Goal: Navigation & Orientation: Find specific page/section

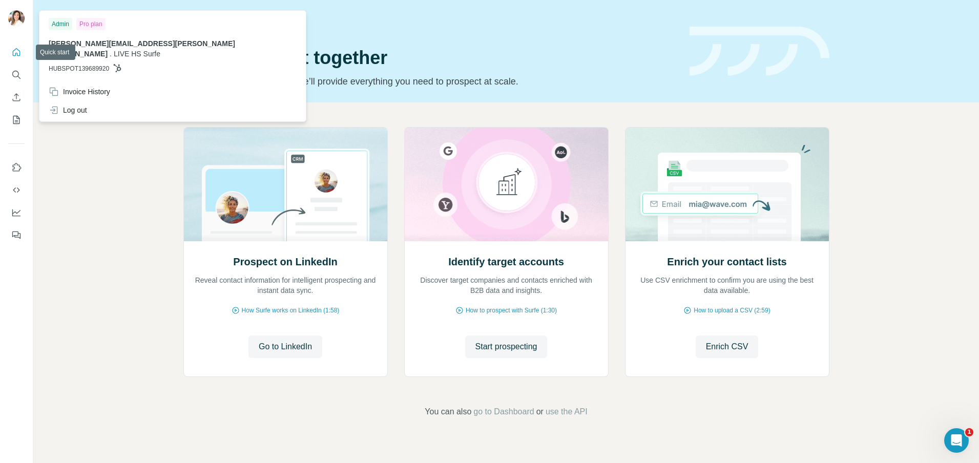
click at [14, 56] on icon "Quick start" at bounding box center [16, 52] width 10 height 10
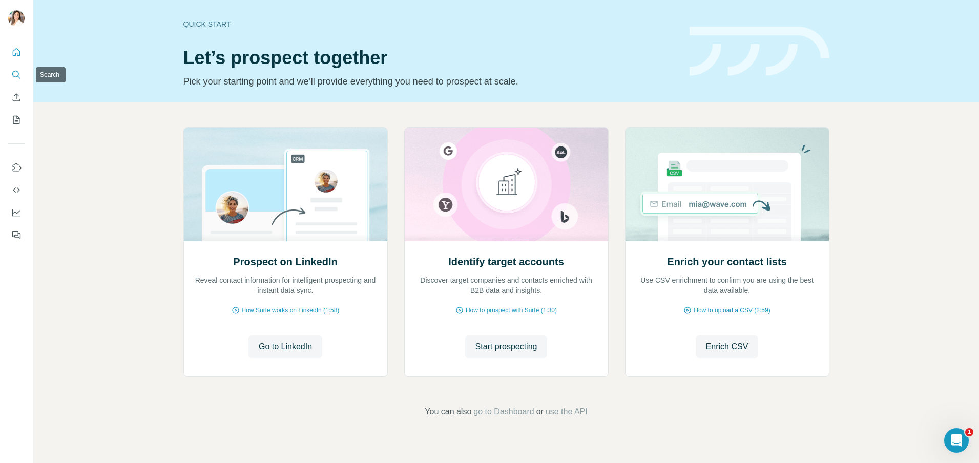
click at [16, 76] on icon "Search" at bounding box center [15, 74] width 7 height 7
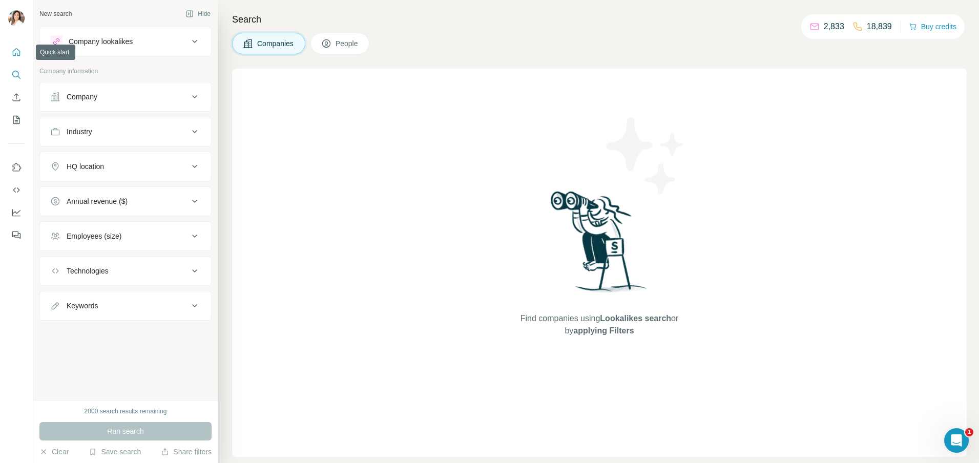
click at [19, 50] on icon "Quick start" at bounding box center [16, 52] width 10 height 10
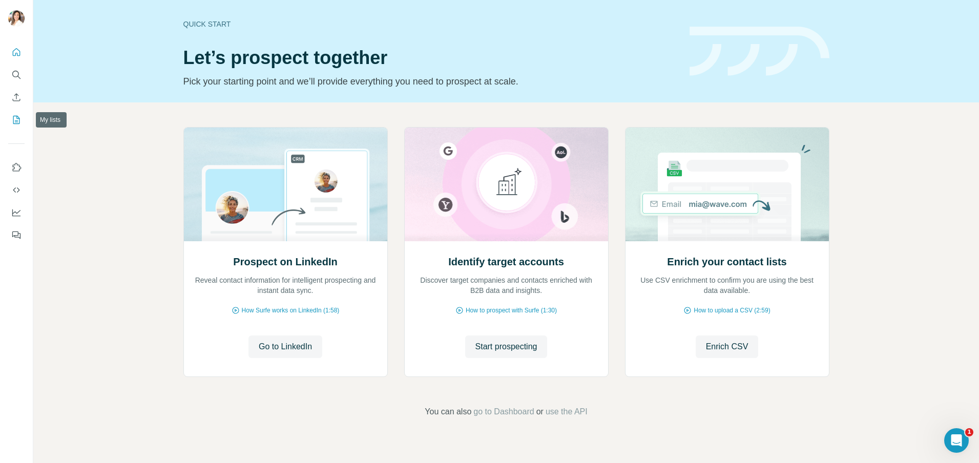
click at [16, 119] on icon "My lists" at bounding box center [16, 120] width 10 height 10
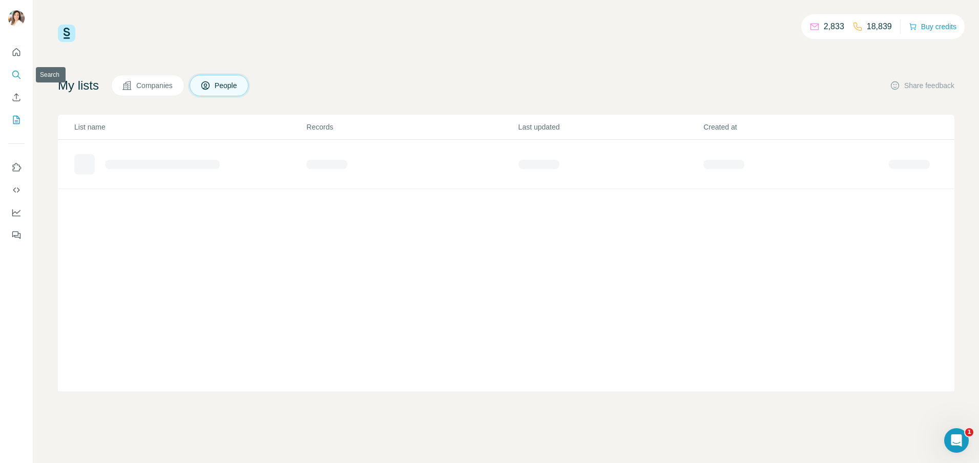
click at [19, 75] on icon "Search" at bounding box center [16, 75] width 10 height 10
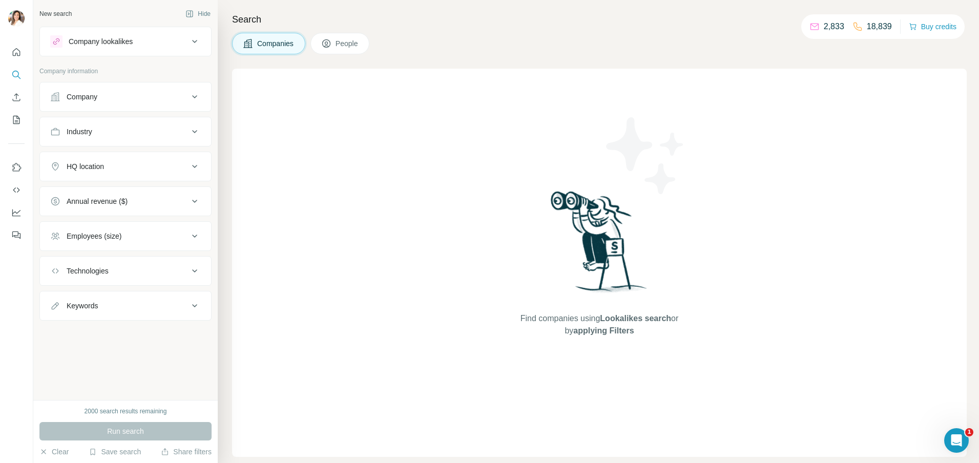
click at [115, 42] on div "Company lookalikes" at bounding box center [101, 41] width 64 height 10
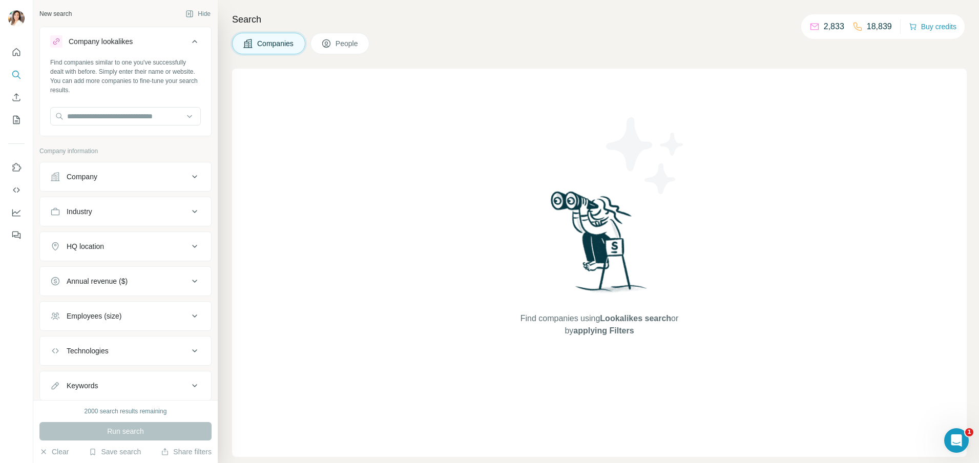
click at [115, 41] on div "Company lookalikes" at bounding box center [101, 41] width 64 height 10
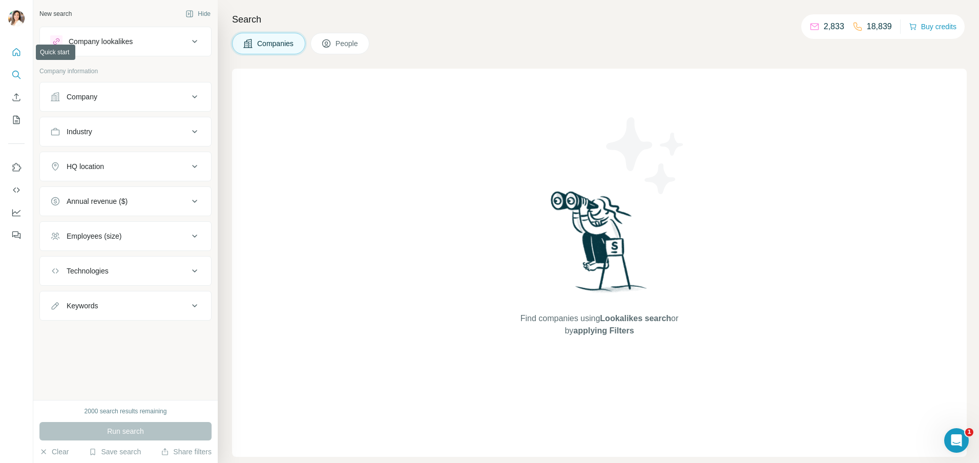
click at [19, 53] on icon "Quick start" at bounding box center [16, 52] width 10 height 10
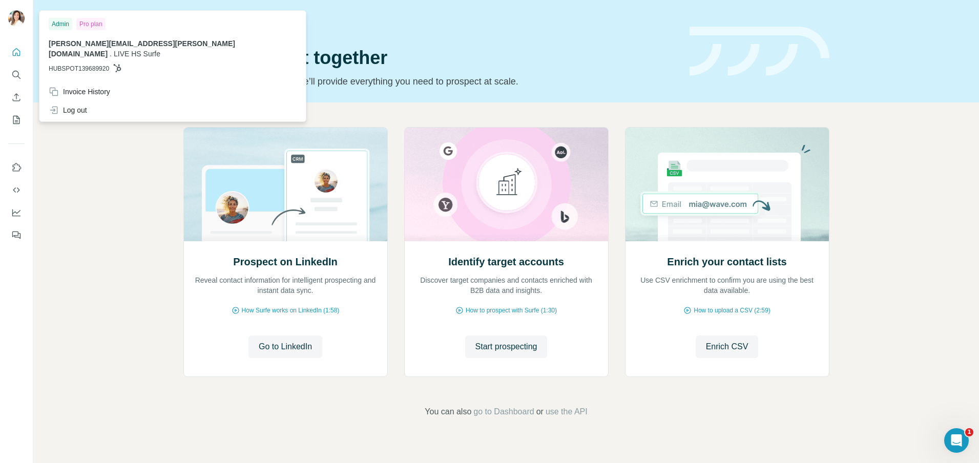
click at [5, 13] on div at bounding box center [18, 20] width 30 height 34
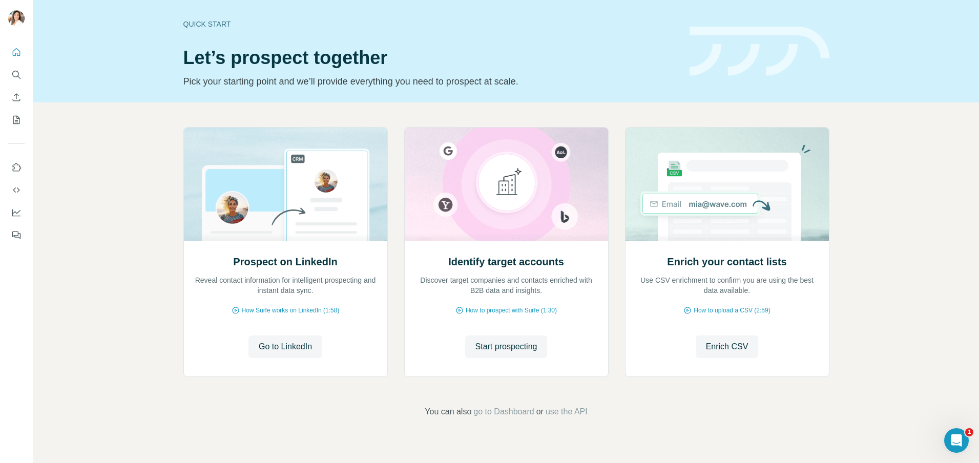
click at [14, 17] on img at bounding box center [16, 18] width 16 height 16
